Goal: Task Accomplishment & Management: Manage account settings

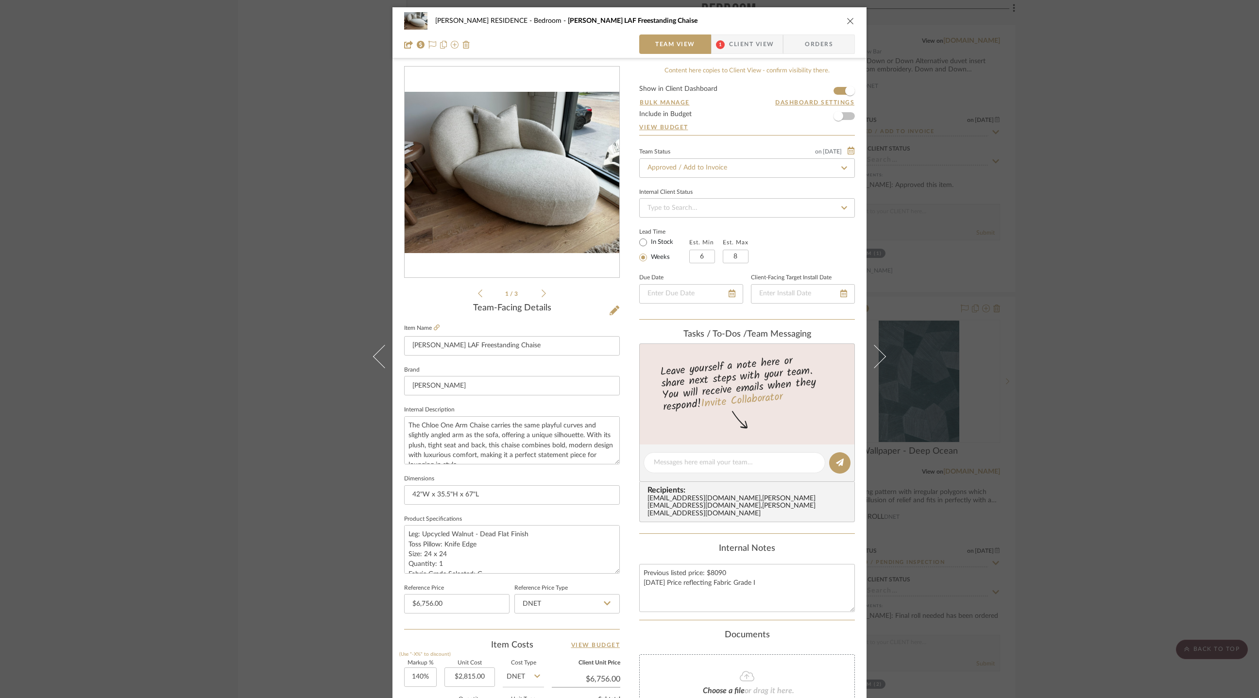
click at [324, 373] on div "[PERSON_NAME] RESIDENCE Bedroom Chloe LAF Freestanding Chaise Team View 1 Clien…" at bounding box center [629, 349] width 1259 height 698
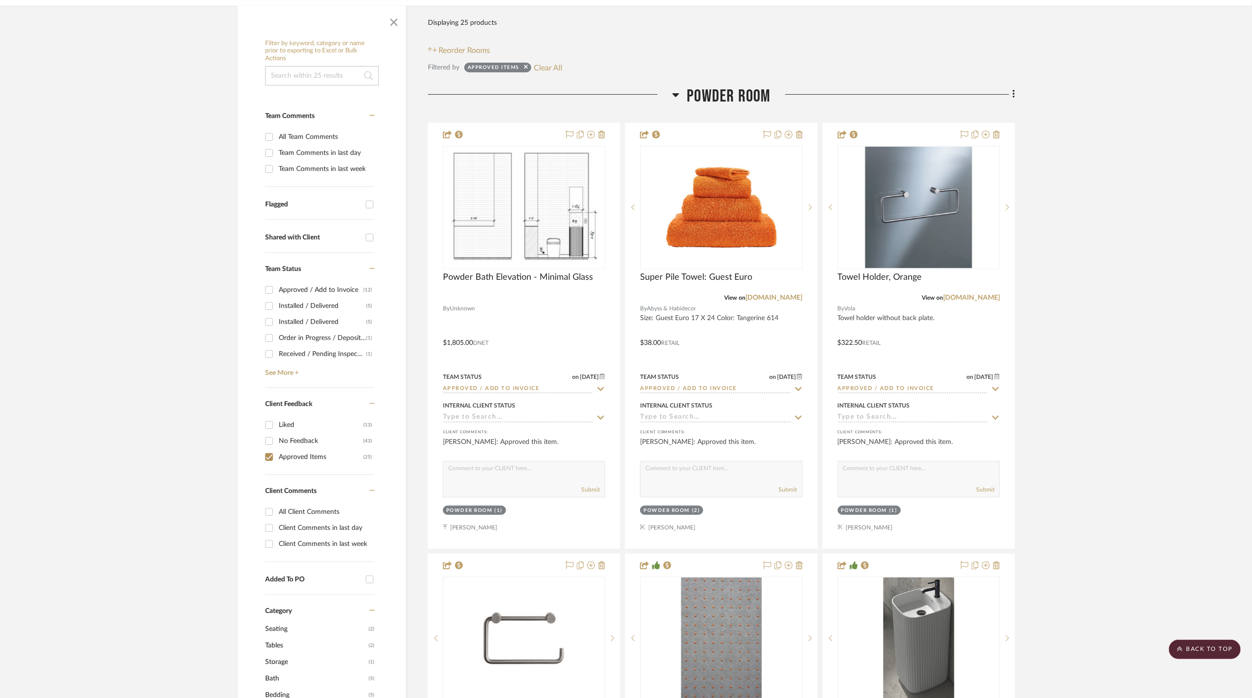
scroll to position [184, 0]
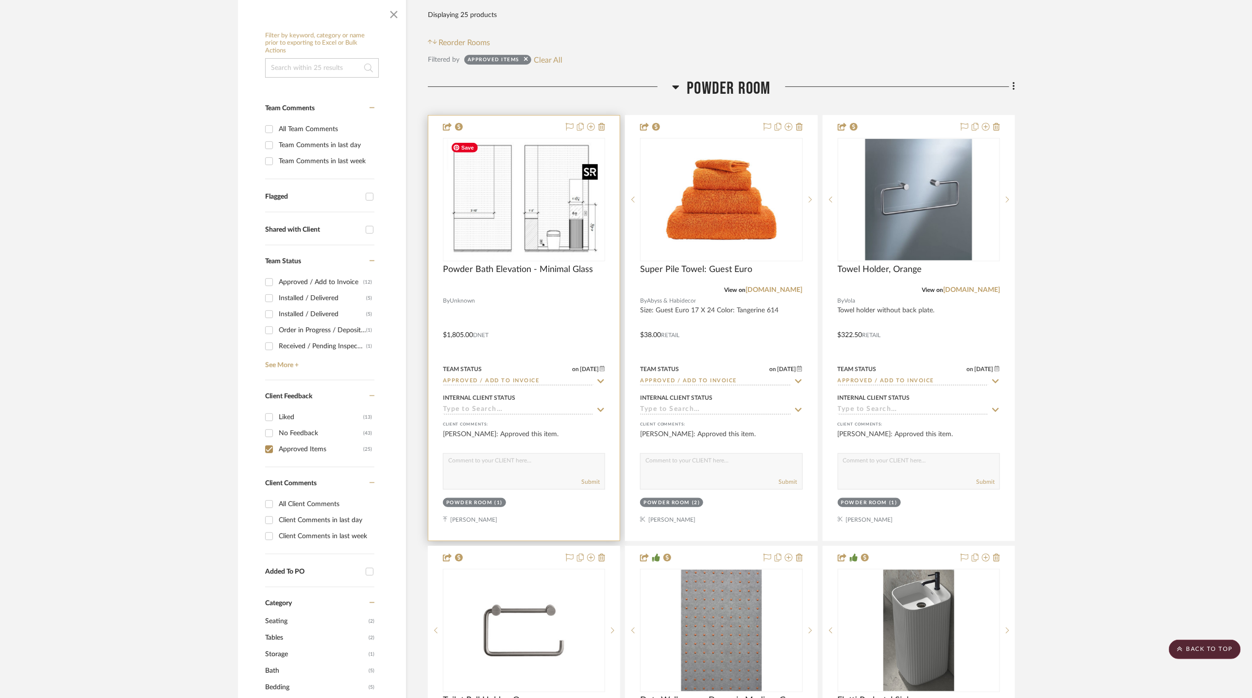
click at [511, 180] on img "0" at bounding box center [524, 199] width 154 height 121
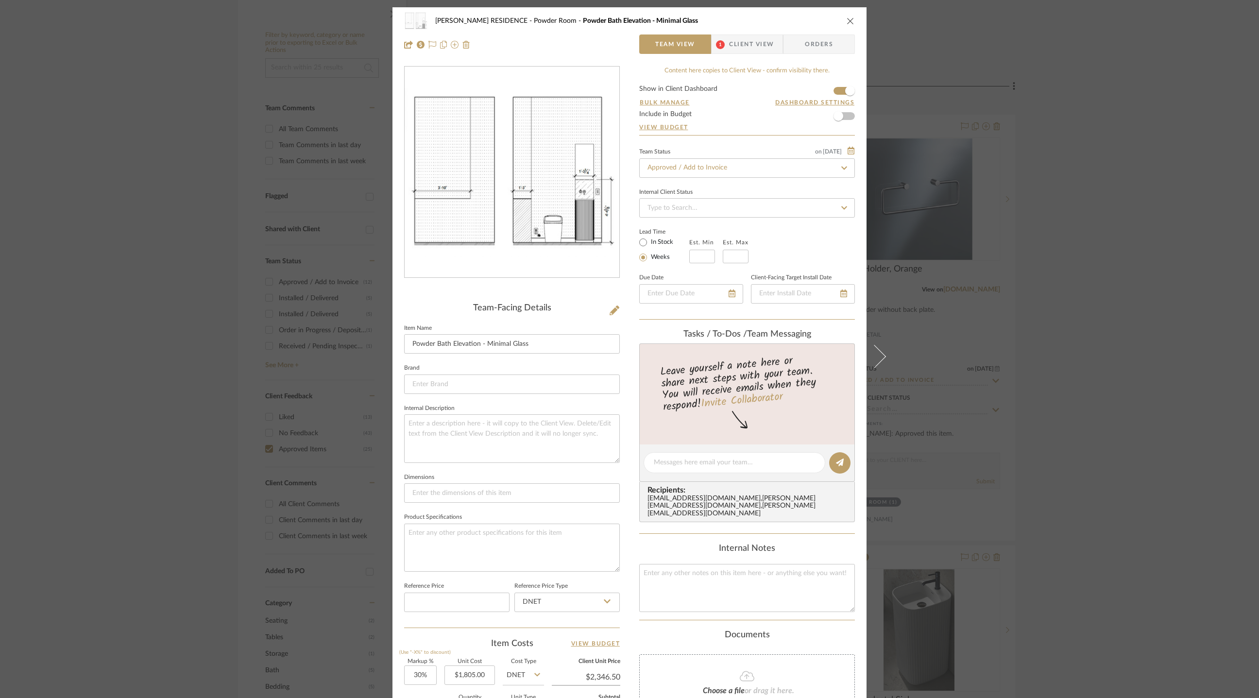
scroll to position [201, 0]
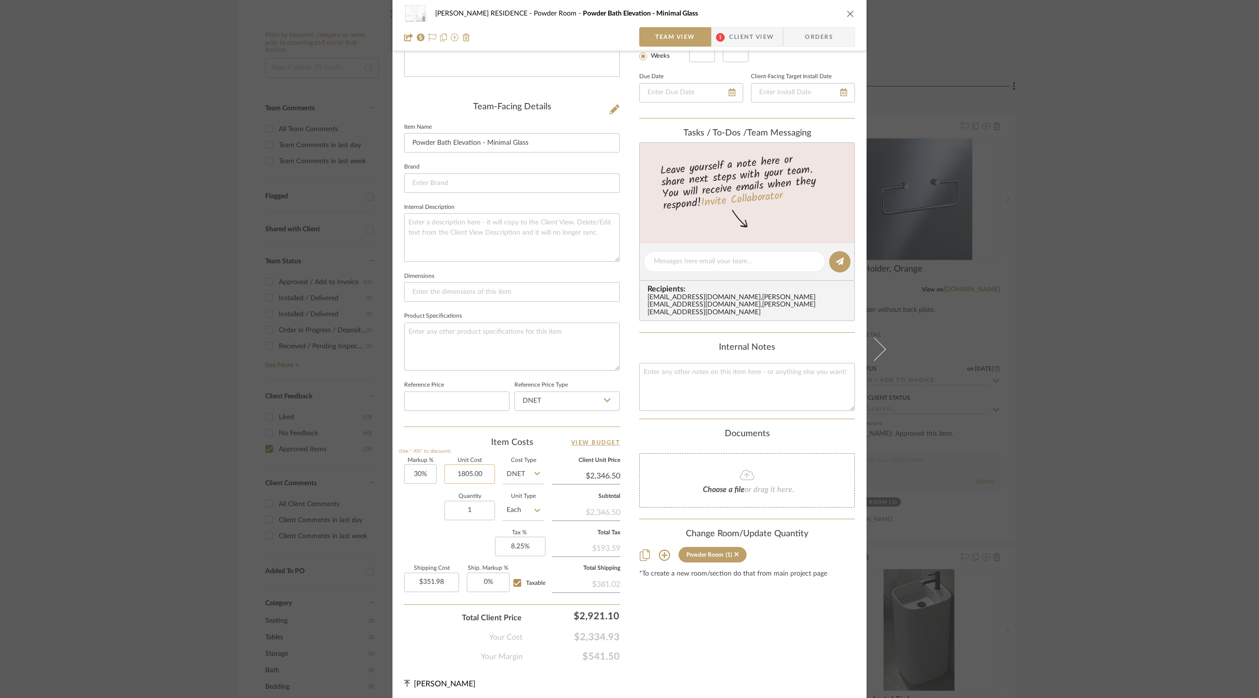
click at [470, 472] on input "1805.00" at bounding box center [469, 473] width 50 height 19
type input "$2,089.00"
click at [424, 540] on div "Markup % (Use "-X%" to discount) 30% Unit Cost $2,089.00 Cost Type DNET Client …" at bounding box center [512, 529] width 216 height 142
type input "$2,715.70"
type input "$407.36"
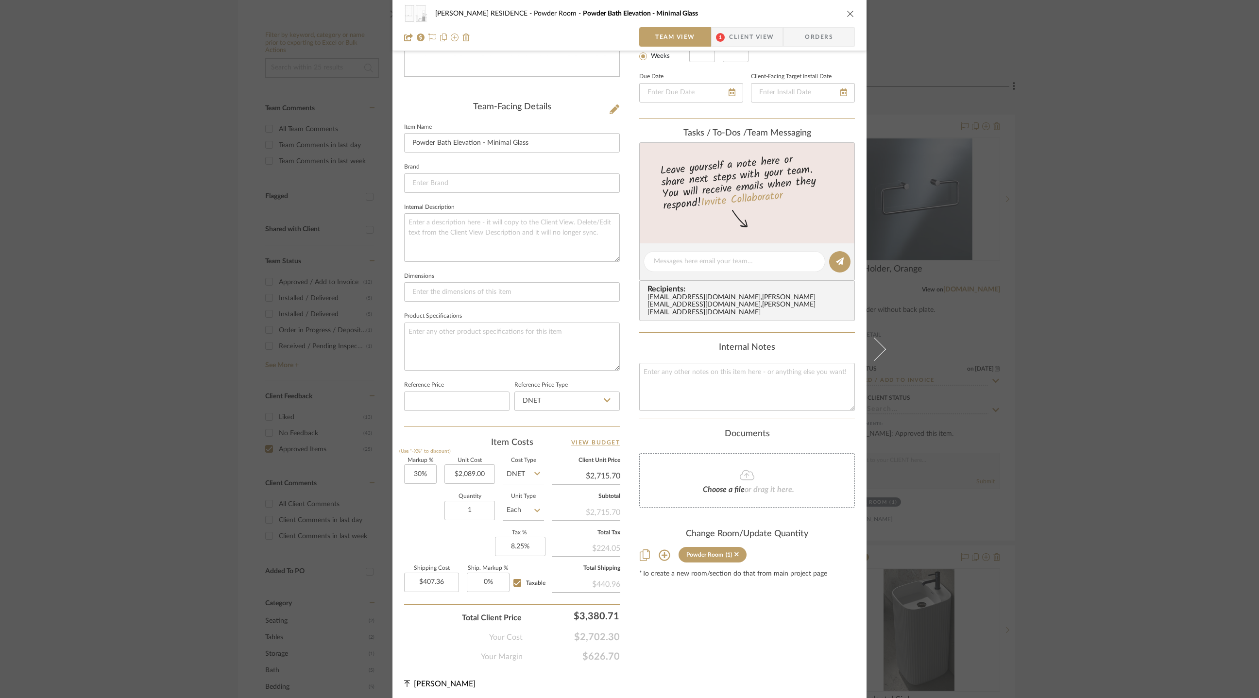
click at [1037, 269] on div "YANOFSKY RESIDENCE Powder Room Powder Bath Elevation - Minimal Glass Team View …" at bounding box center [629, 349] width 1259 height 698
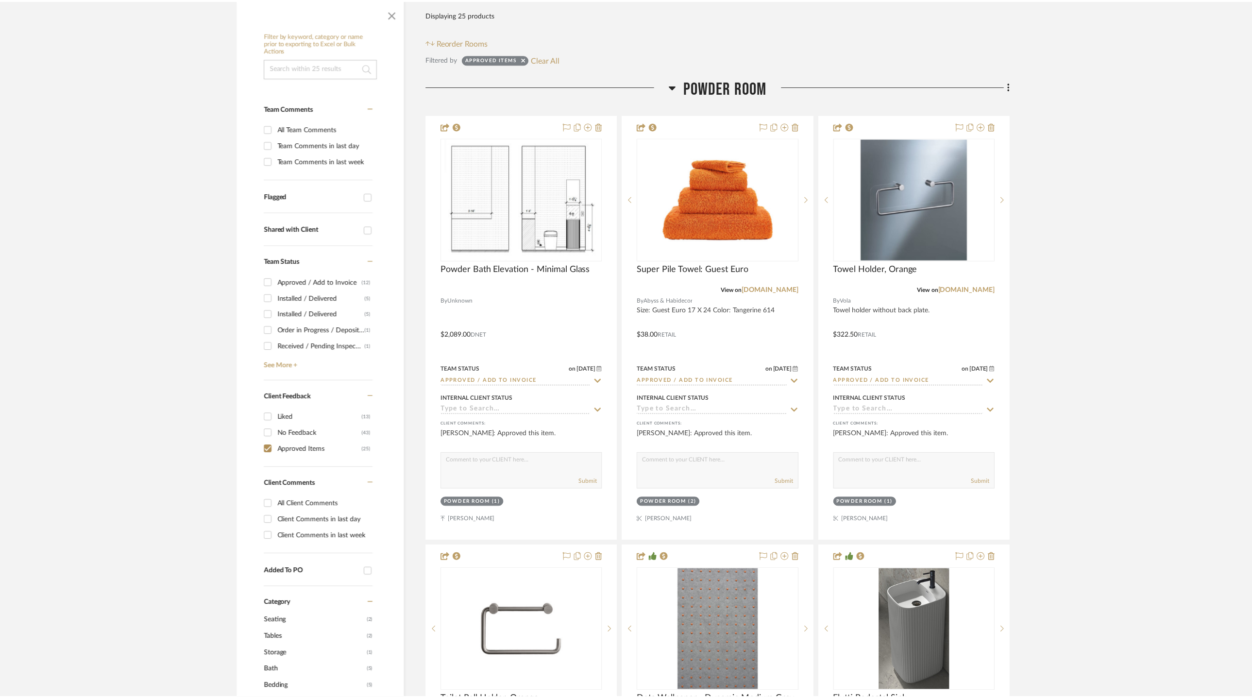
scroll to position [184, 0]
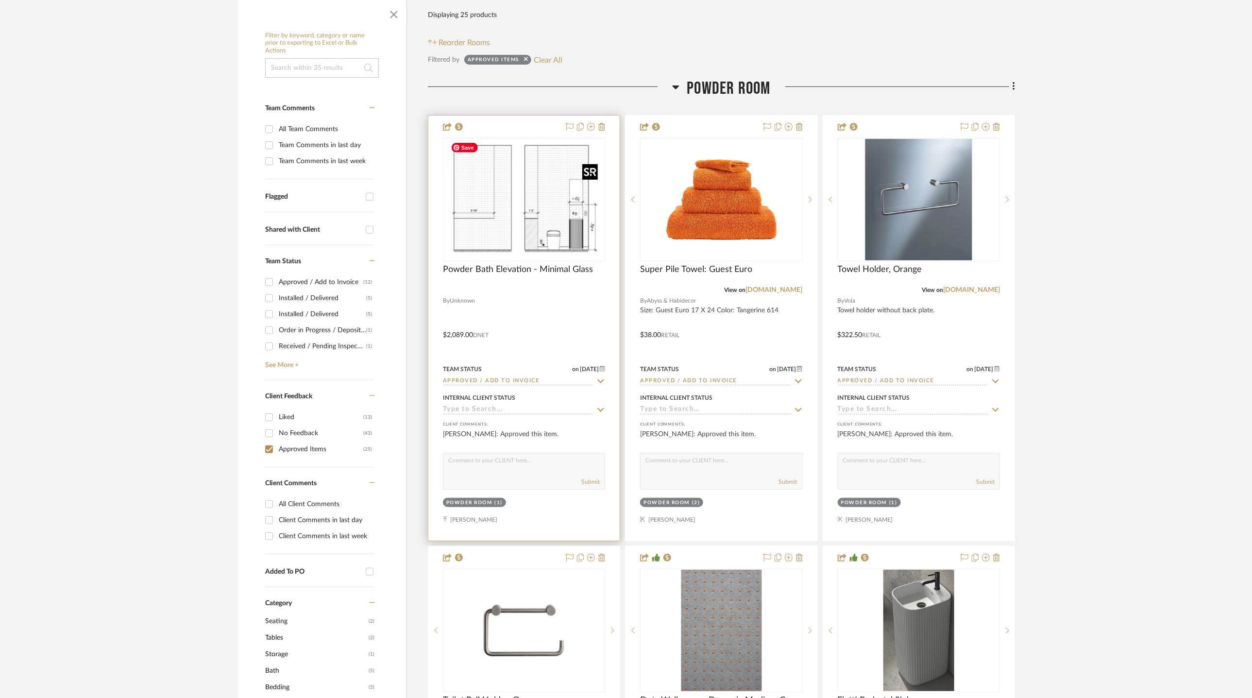
click at [517, 218] on img "0" at bounding box center [524, 199] width 154 height 121
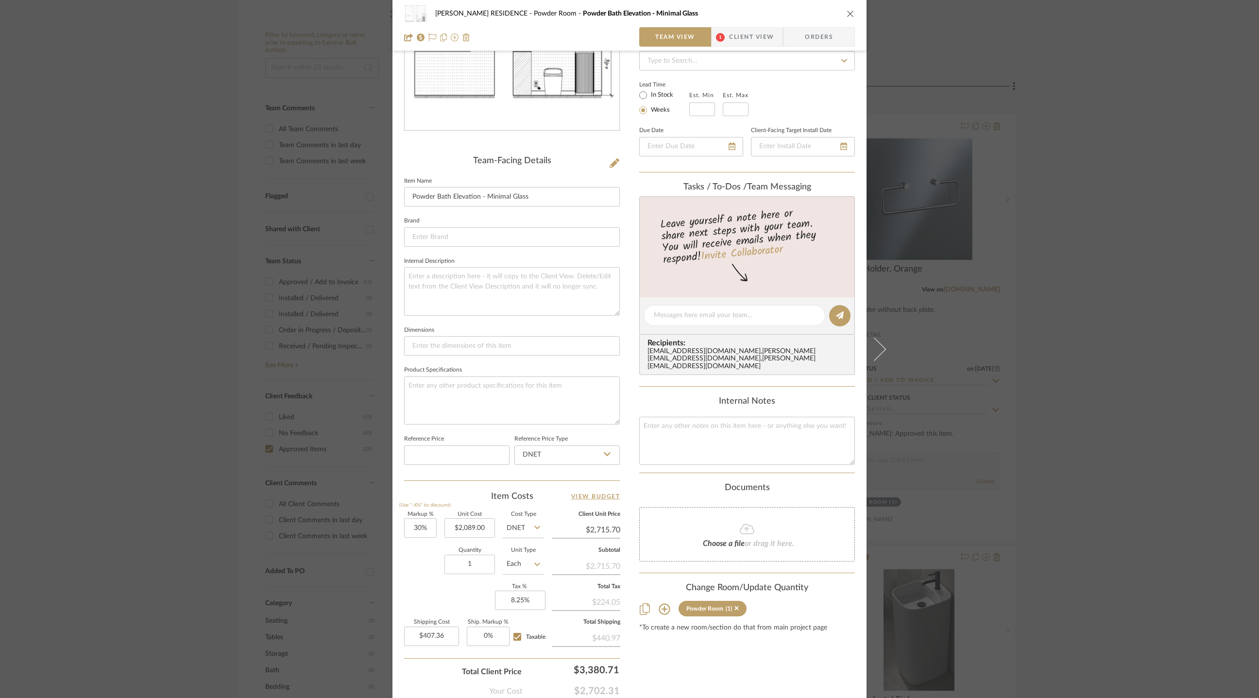
scroll to position [0, 0]
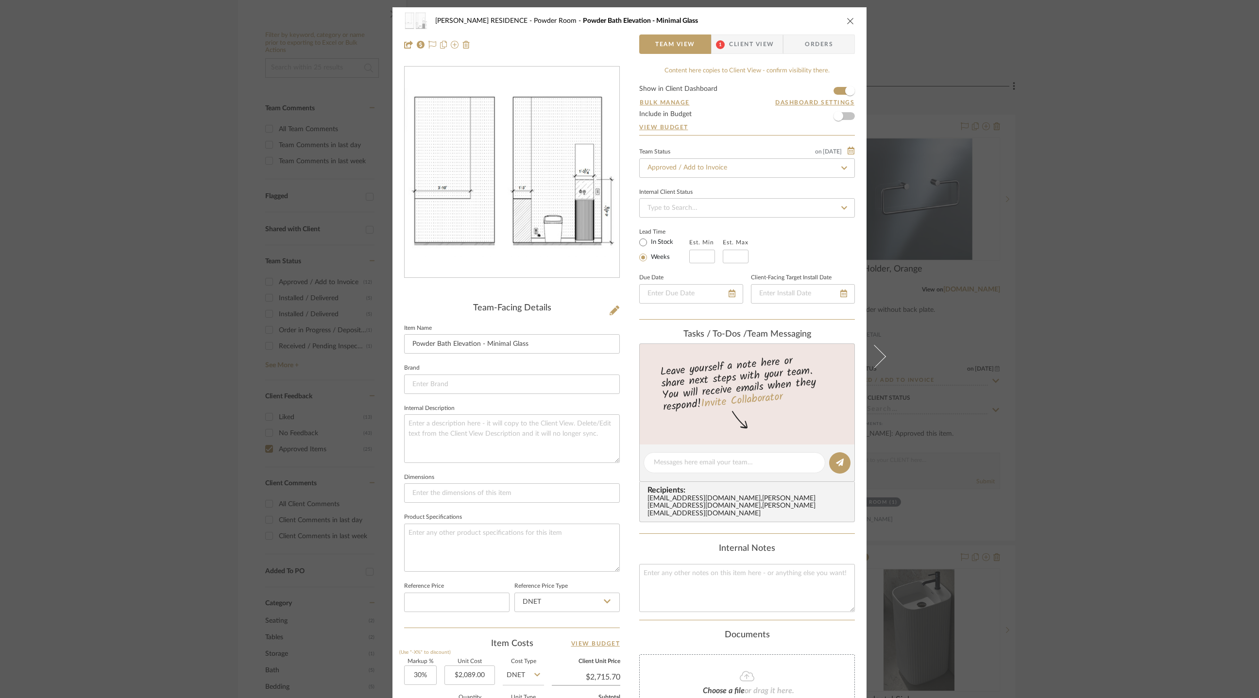
click at [430, 520] on fieldset "Product Specifications" at bounding box center [512, 540] width 216 height 61
click at [427, 539] on textarea at bounding box center [512, 547] width 216 height 48
type textarea "("
type textarea "1 PC: 46 x 15 1 PC: 15 x 4 - waterfalls into next piece 1 PC: 15 x 52"
click at [622, 512] on div "[PERSON_NAME] RESIDENCE Powder Room Powder Bath Elevation - Minimal Glass Team …" at bounding box center [629, 454] width 474 height 895
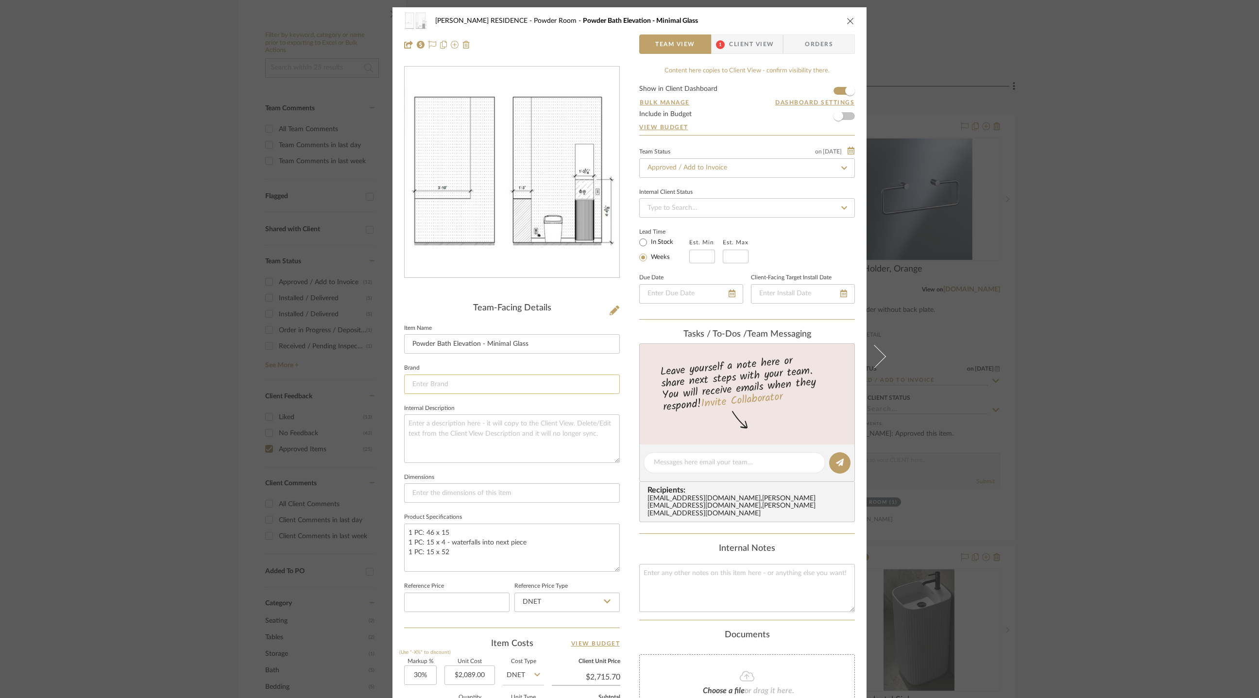
click at [487, 390] on input at bounding box center [512, 383] width 216 height 19
type input "Glass House"
click at [470, 405] on span "Click to add "Glass House" as a new Brand" at bounding box center [512, 408] width 186 height 8
click at [433, 389] on input "Glass House" at bounding box center [512, 383] width 216 height 19
click at [433, 386] on input "Glass House" at bounding box center [512, 383] width 216 height 19
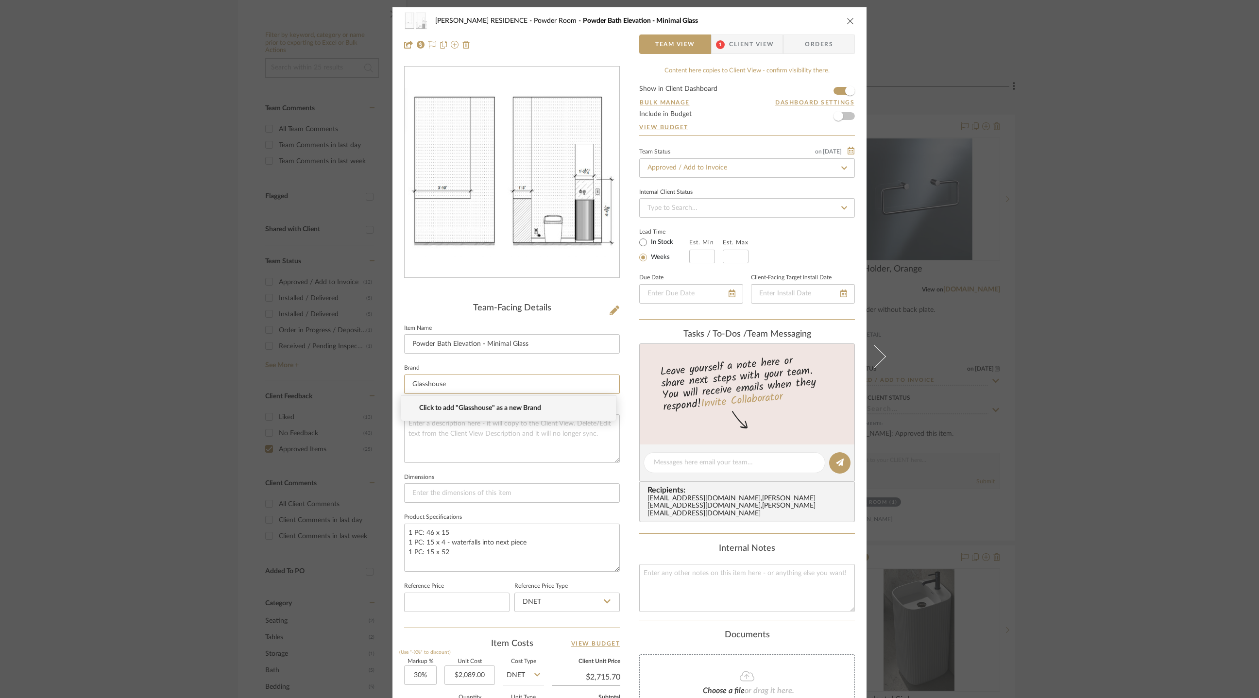
type input "Glasshouse"
click at [456, 407] on span "Click to add "Glasshouse" as a new Brand" at bounding box center [512, 408] width 186 height 8
click at [227, 215] on div "[PERSON_NAME] RESIDENCE Powder Room Powder Bath Elevation - Minimal Glass Team …" at bounding box center [629, 349] width 1259 height 698
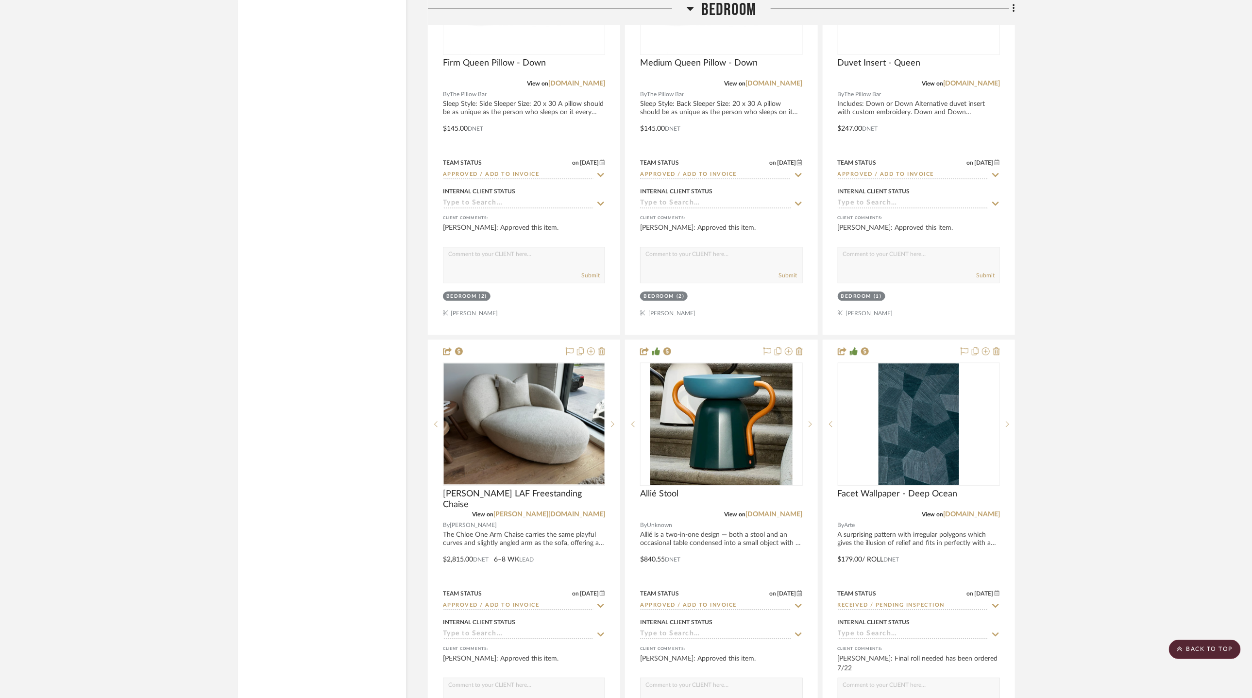
scroll to position [4231, 0]
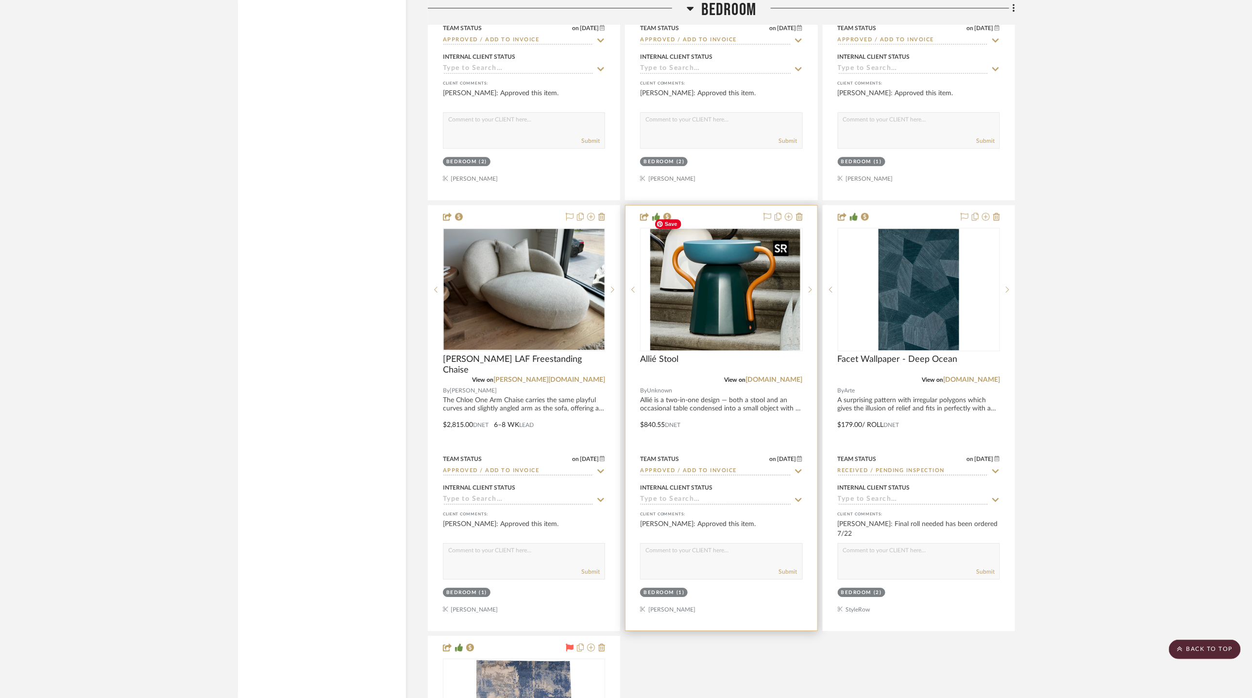
click at [724, 308] on img "0" at bounding box center [729, 289] width 142 height 121
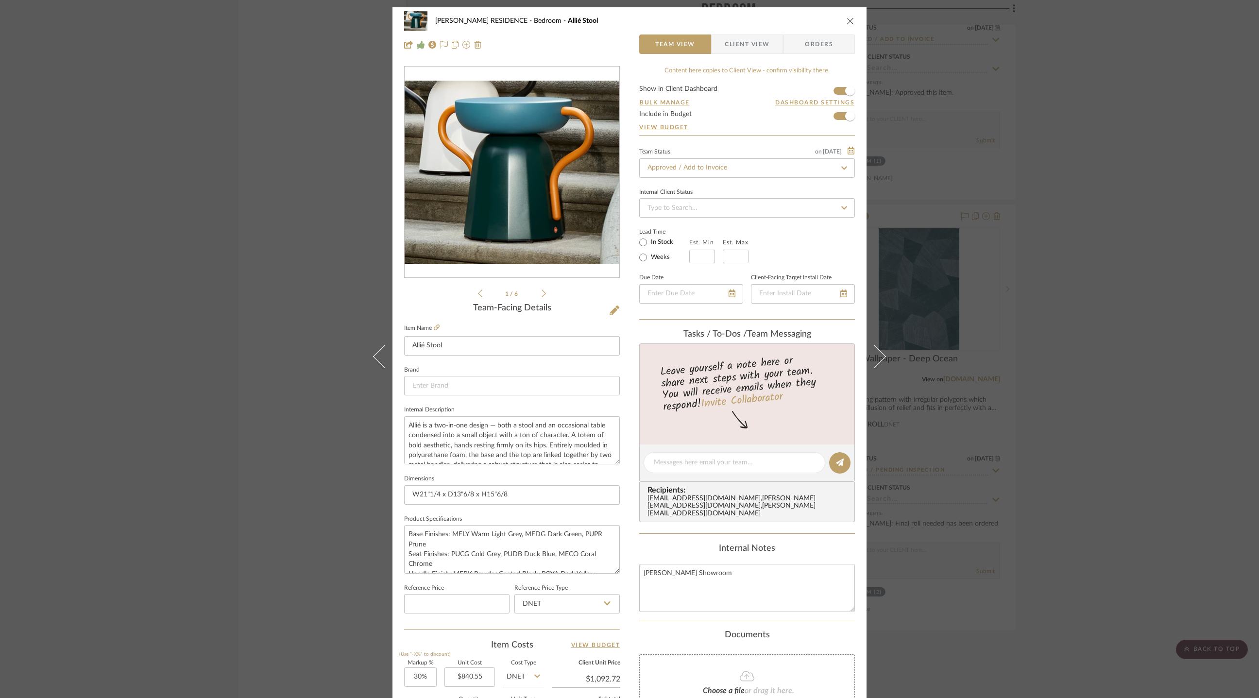
scroll to position [203, 0]
